Goal: Task Accomplishment & Management: Manage account settings

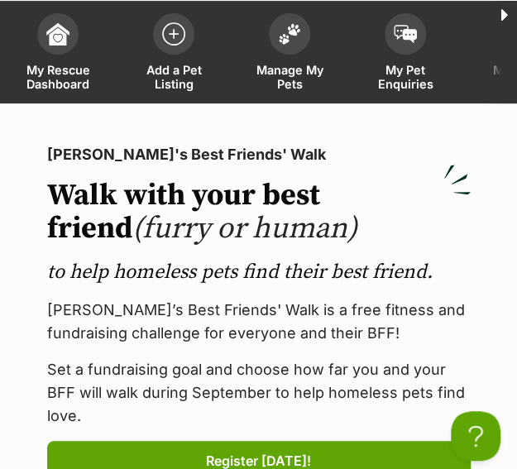
scroll to position [76, 0]
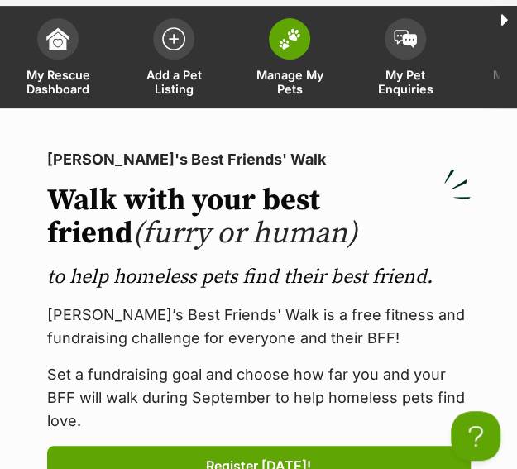
click at [289, 57] on span at bounding box center [289, 38] width 41 height 41
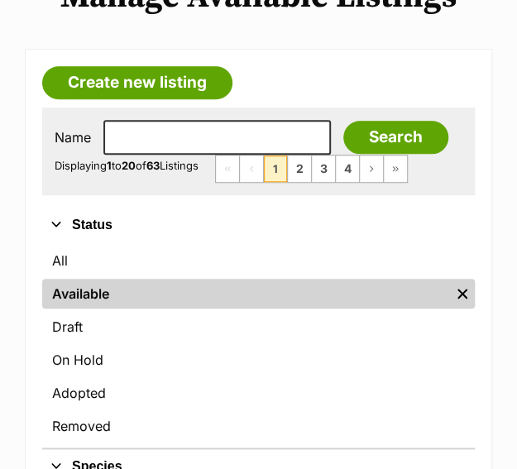
scroll to position [184, 0]
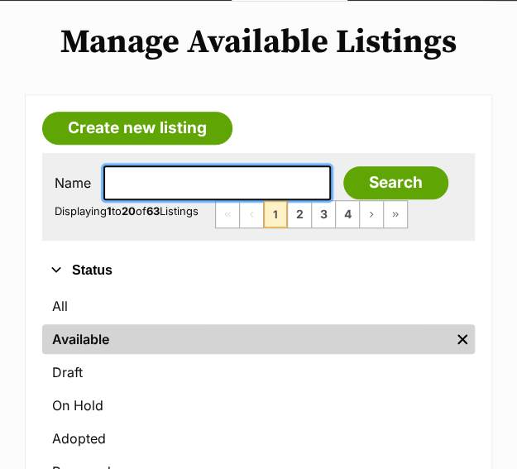
click at [193, 184] on input "text" at bounding box center [216, 182] width 227 height 35
type input "bluey"
click at [343, 166] on input "Search" at bounding box center [395, 182] width 105 height 33
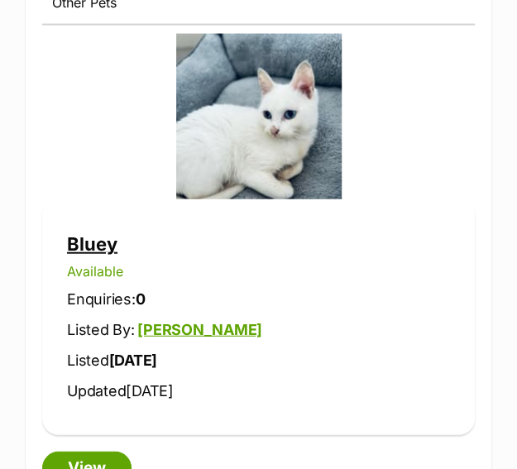
scroll to position [827, 0]
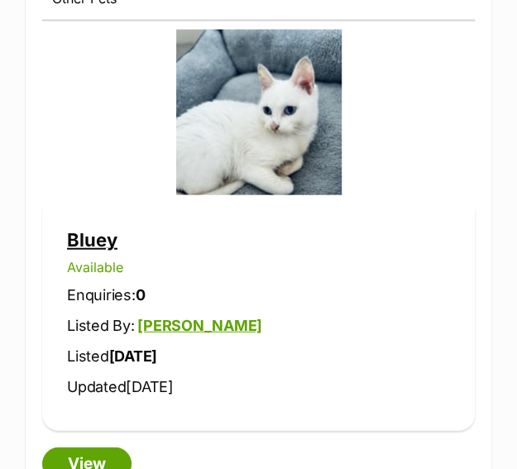
click at [103, 236] on link "Bluey" at bounding box center [92, 240] width 50 height 22
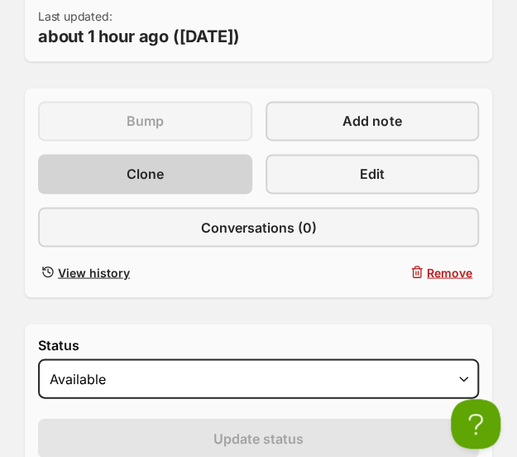
scroll to position [570, 0]
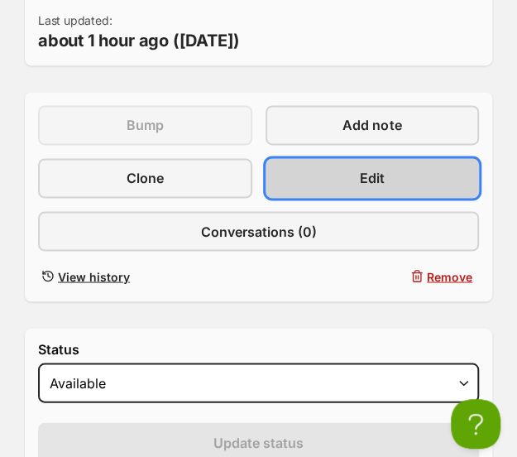
click at [376, 174] on span "Edit" at bounding box center [372, 178] width 25 height 20
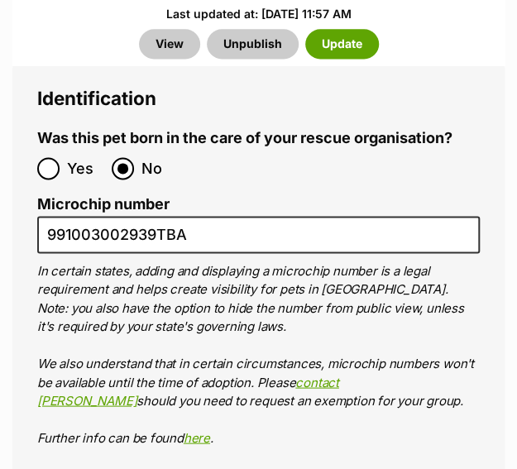
scroll to position [8290, 0]
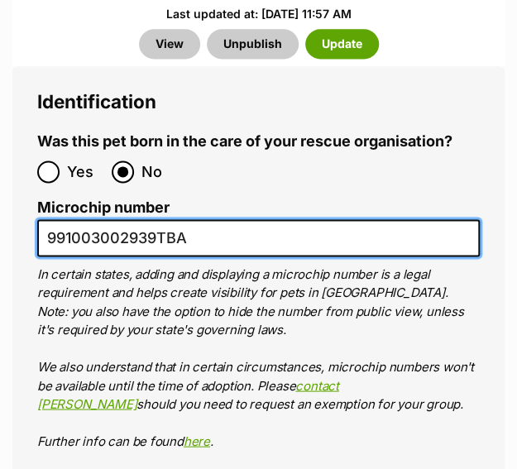
drag, startPoint x: 210, startPoint y: 180, endPoint x: -80, endPoint y: 168, distance: 290.6
paste input "3383726"
type input "991003003383726"
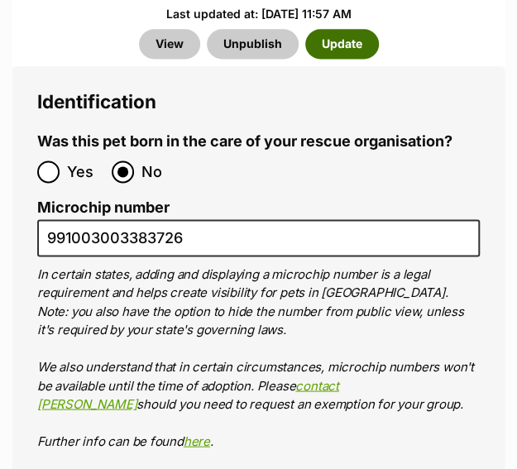
click at [337, 42] on button "Update" at bounding box center [342, 44] width 74 height 30
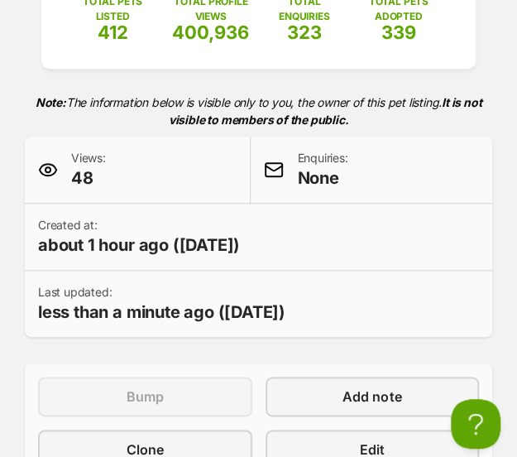
scroll to position [293, 0]
